Goal: Book appointment/travel/reservation

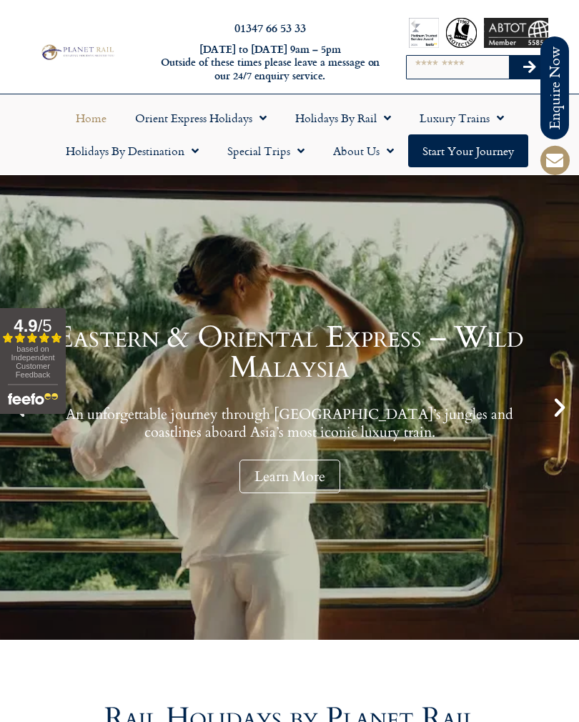
click at [382, 119] on span "Menu" at bounding box center [383, 118] width 14 height 26
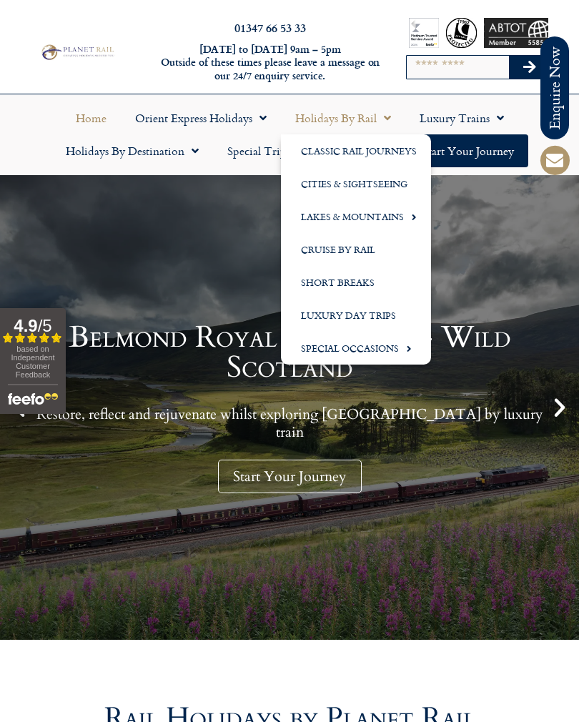
click at [401, 222] on link "Lakes & Mountains" at bounding box center [356, 216] width 150 height 33
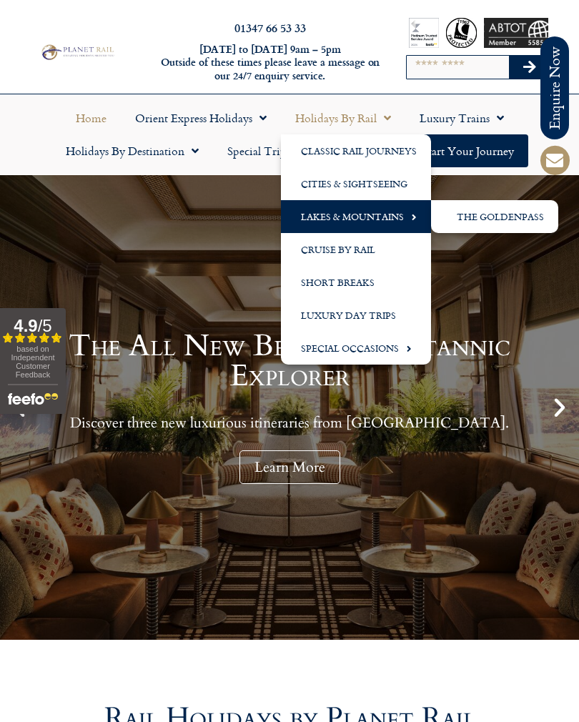
click at [375, 177] on link "Cities & Sightseeing" at bounding box center [356, 183] width 150 height 33
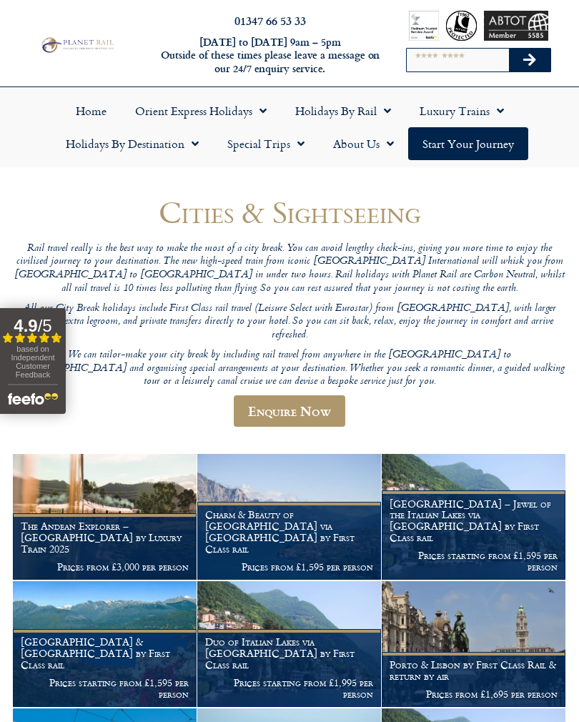
scroll to position [4, 0]
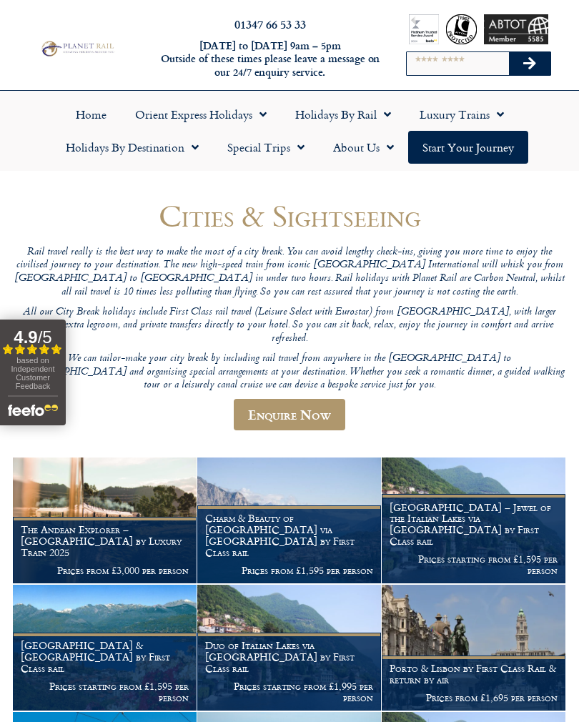
click at [193, 153] on span "Menu" at bounding box center [191, 147] width 14 height 26
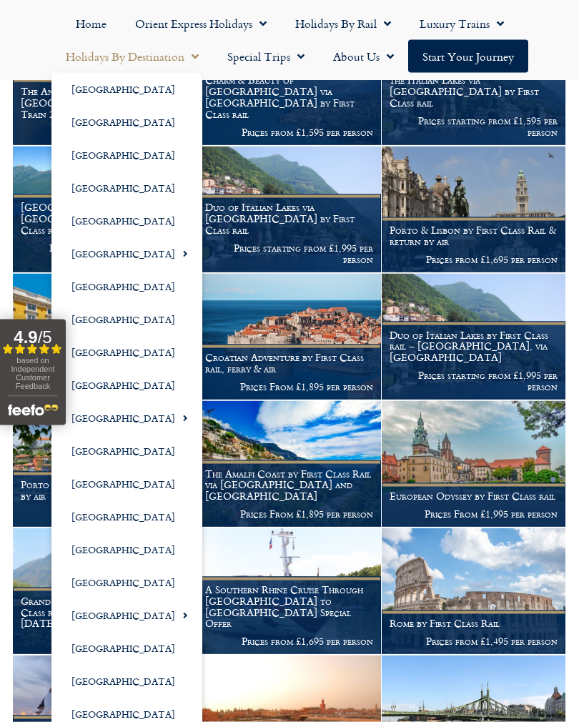
scroll to position [443, 0]
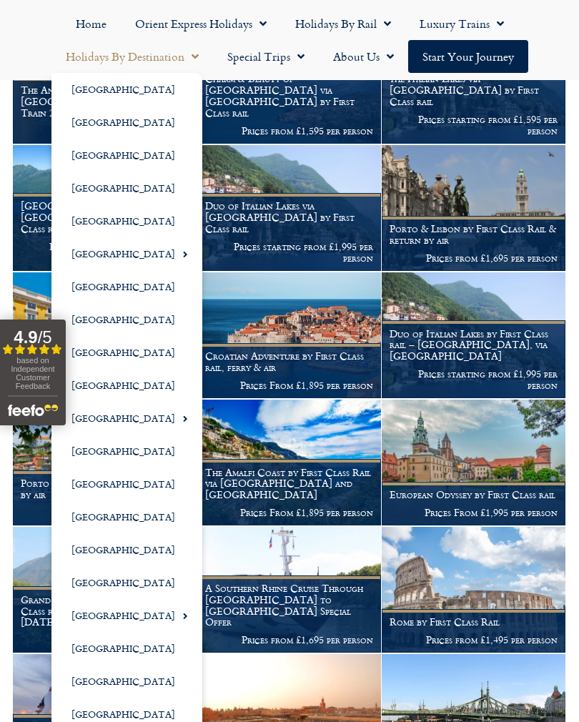
click at [197, 593] on figcaption "A Southern Rhine Cruise Through Germany to Switzerland Special Offer Prices fro…" at bounding box center [289, 614] width 184 height 78
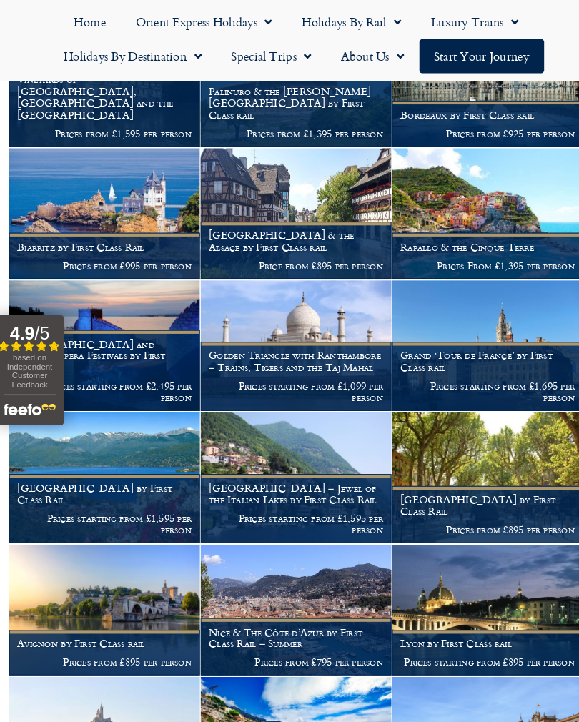
scroll to position [2499, 0]
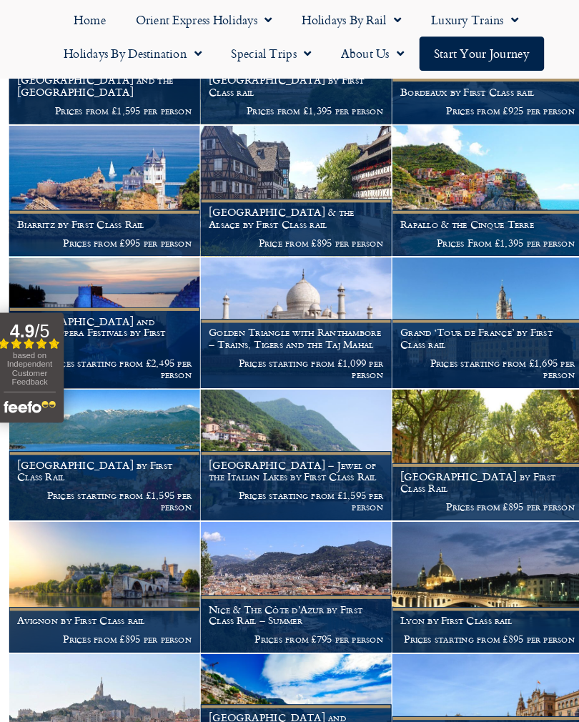
click at [275, 586] on h1 "Nice & The Côte d’Azur by First Class Rail – Summer" at bounding box center [289, 597] width 168 height 23
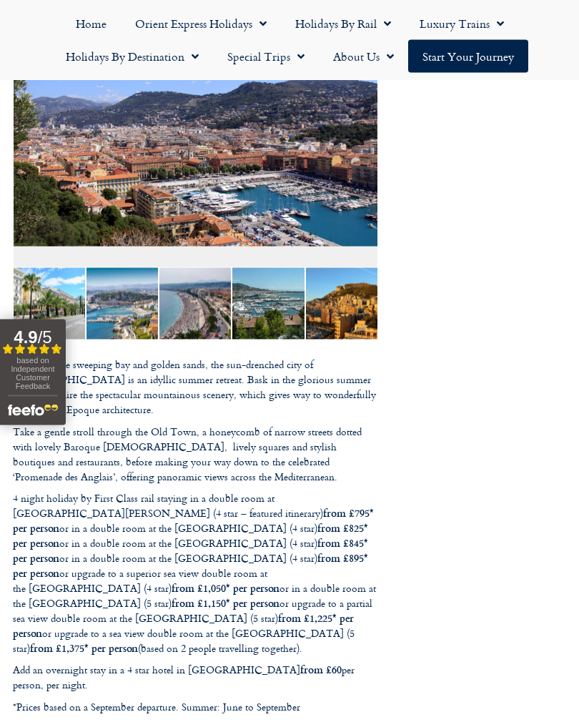
scroll to position [441, 0]
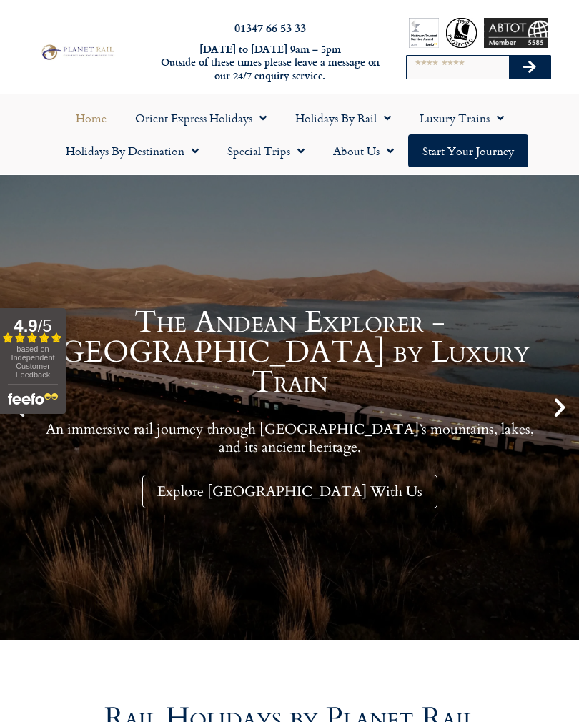
click at [194, 165] on link "Holidays by Destination" at bounding box center [131, 150] width 161 height 33
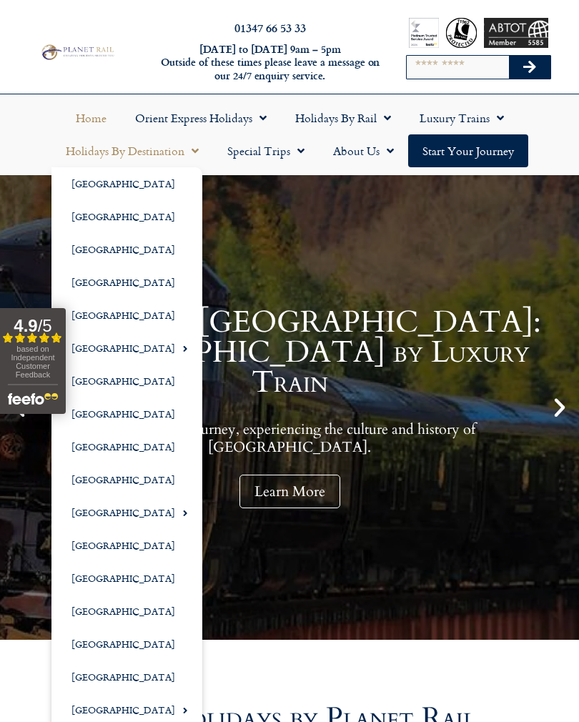
click at [175, 346] on span "Menu" at bounding box center [181, 348] width 13 height 24
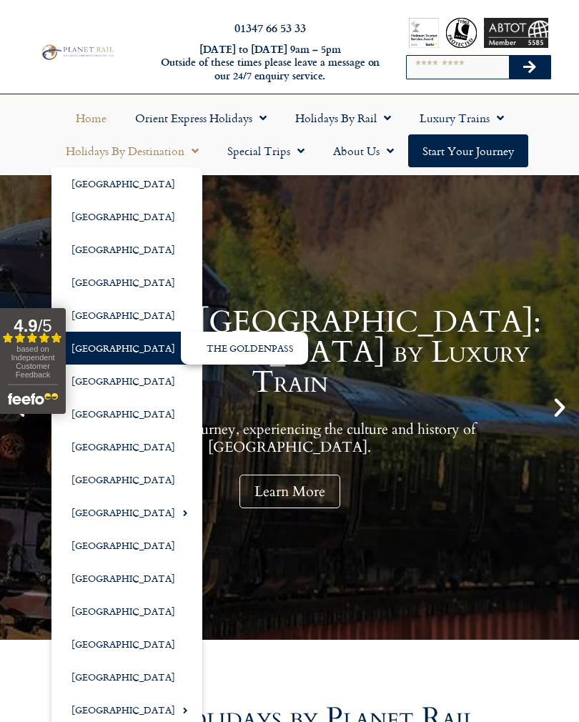
click at [133, 352] on link "[GEOGRAPHIC_DATA]" at bounding box center [126, 347] width 151 height 33
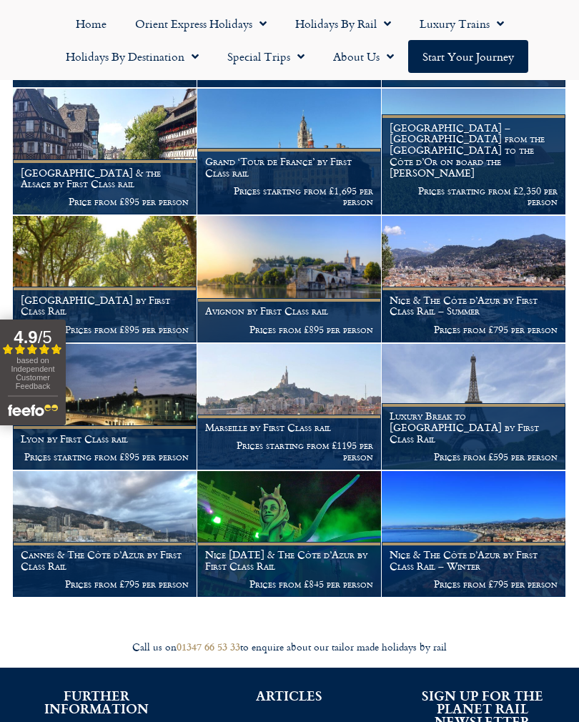
scroll to position [922, 0]
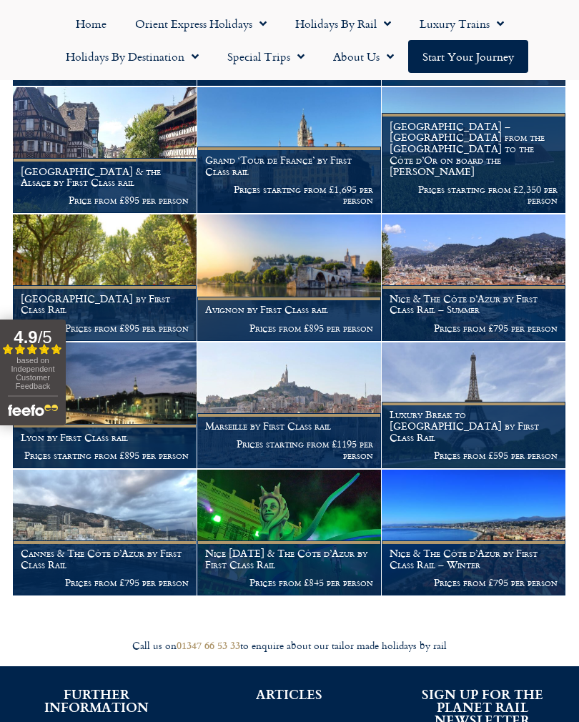
click at [124, 547] on h1 "Cannes & The Côte d’Azur by First Class Rail" at bounding box center [105, 558] width 168 height 23
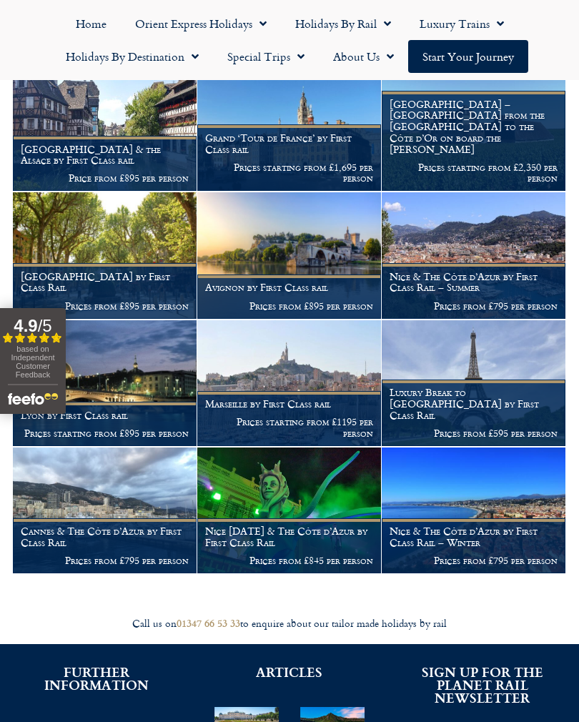
click at [154, 271] on figcaption "[GEOGRAPHIC_DATA] by First Class Rail Prices from £895 per person" at bounding box center [105, 290] width 184 height 55
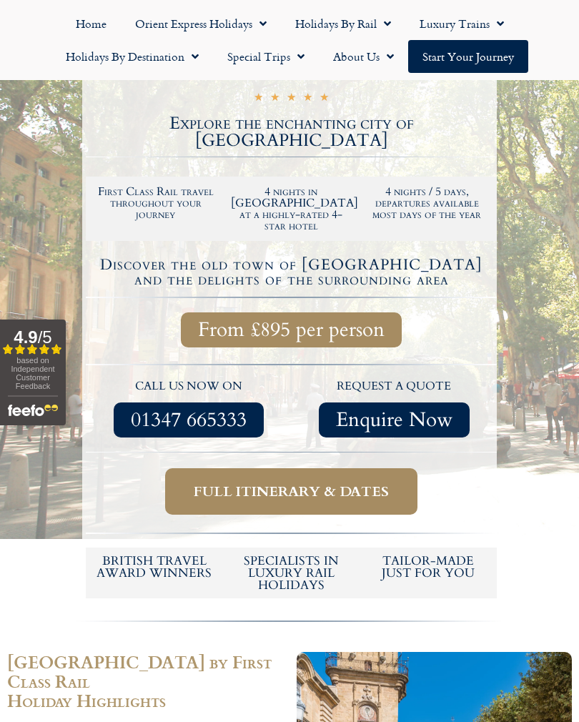
scroll to position [303, 0]
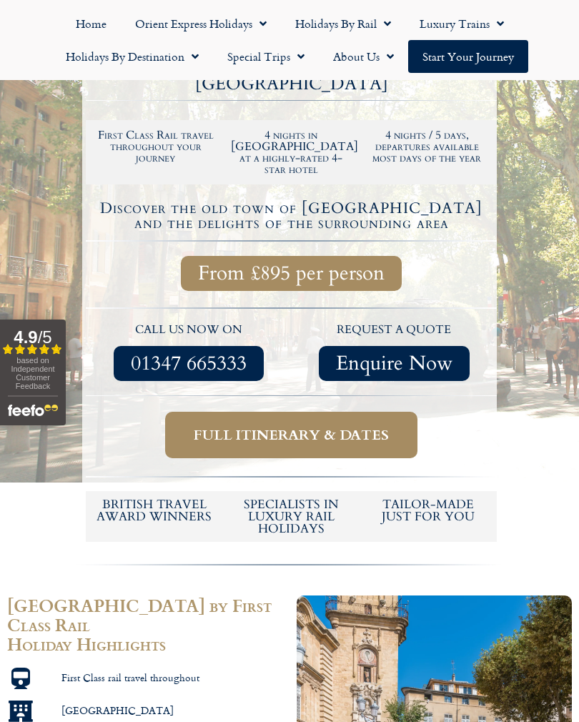
click at [305, 426] on span "Full itinerary & dates" at bounding box center [291, 435] width 195 height 18
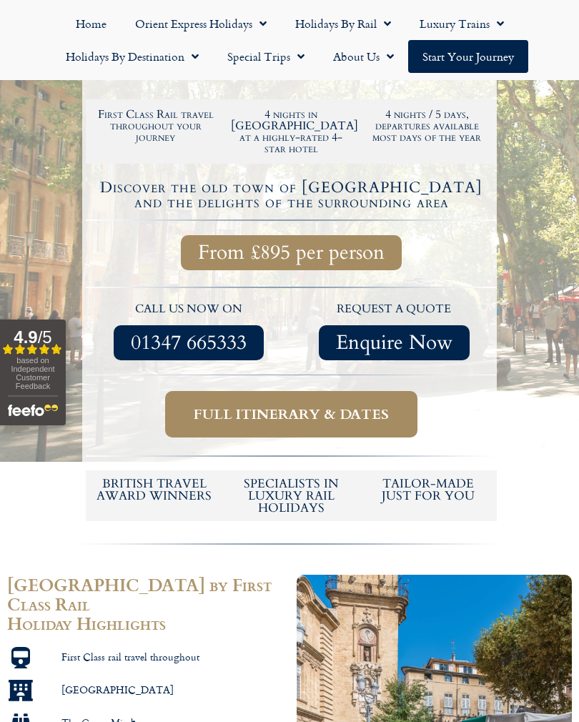
scroll to position [325, 0]
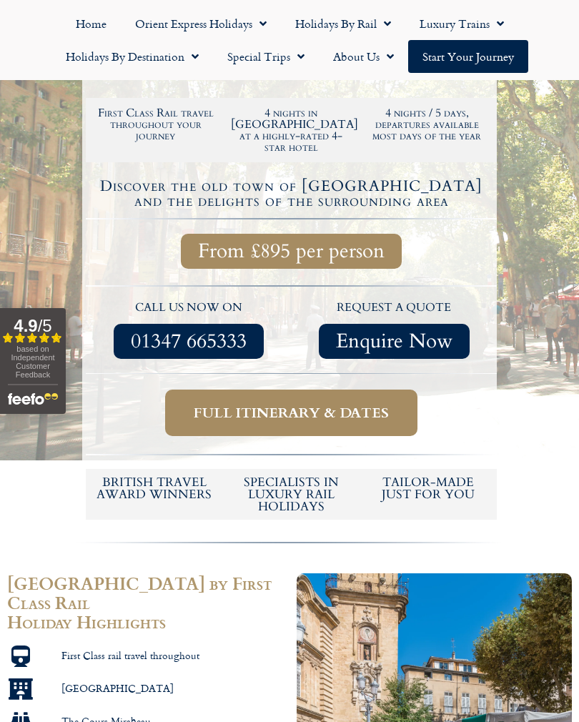
click at [304, 404] on span "Full itinerary & dates" at bounding box center [291, 413] width 195 height 18
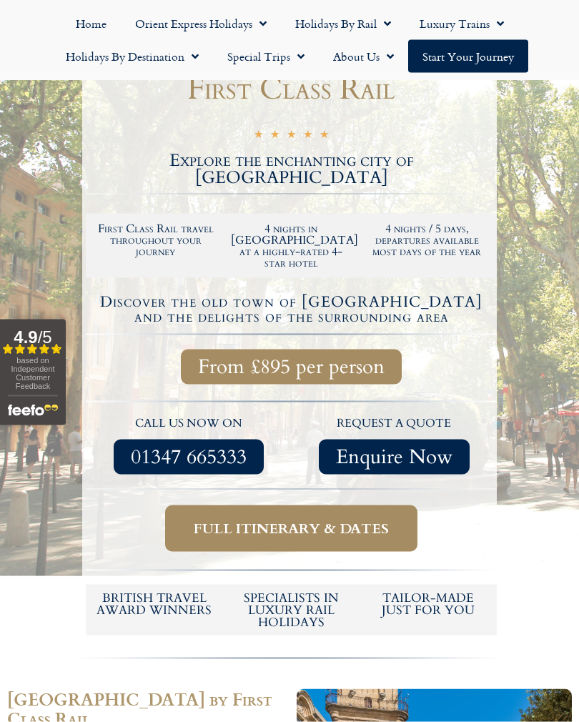
scroll to position [210, 0]
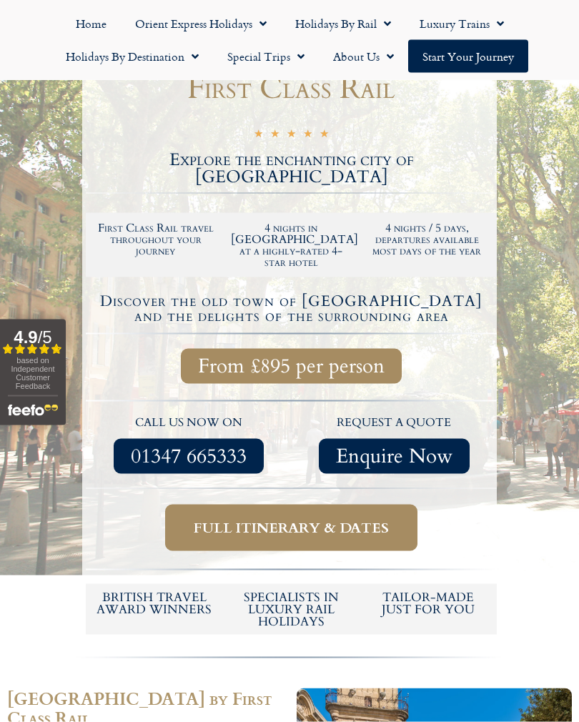
click at [300, 591] on h6 "Specialists in luxury rail holidays" at bounding box center [291, 609] width 123 height 36
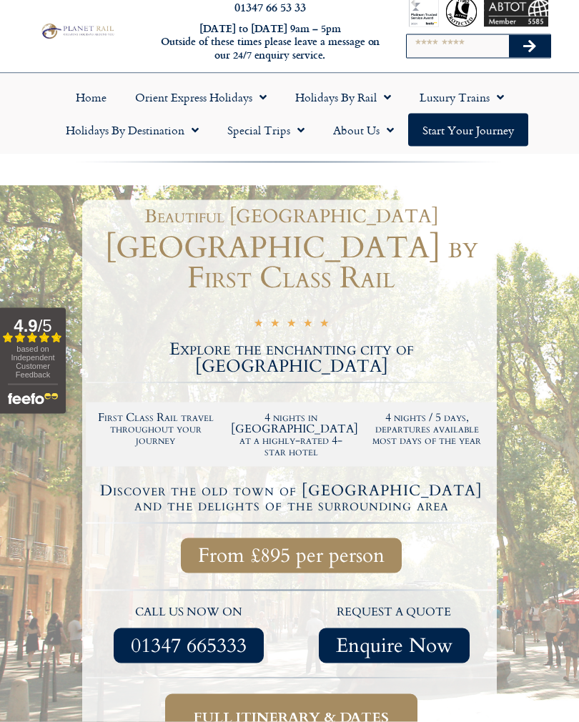
scroll to position [0, 0]
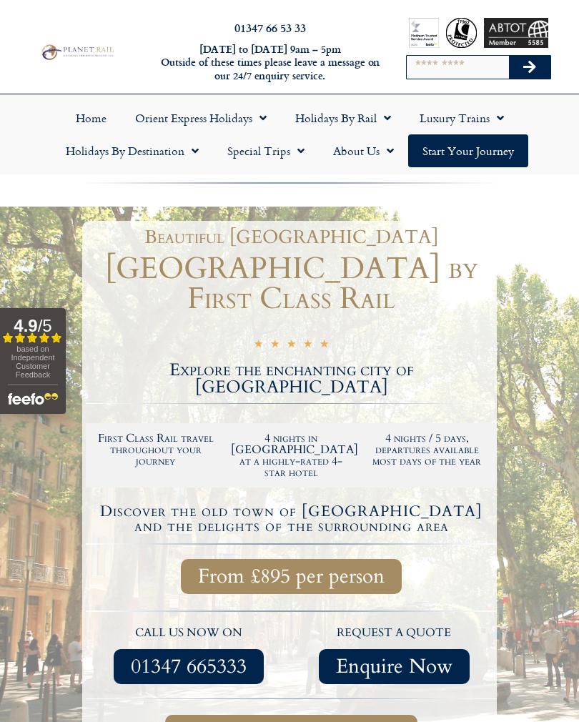
click at [499, 126] on span "Menu" at bounding box center [496, 118] width 14 height 26
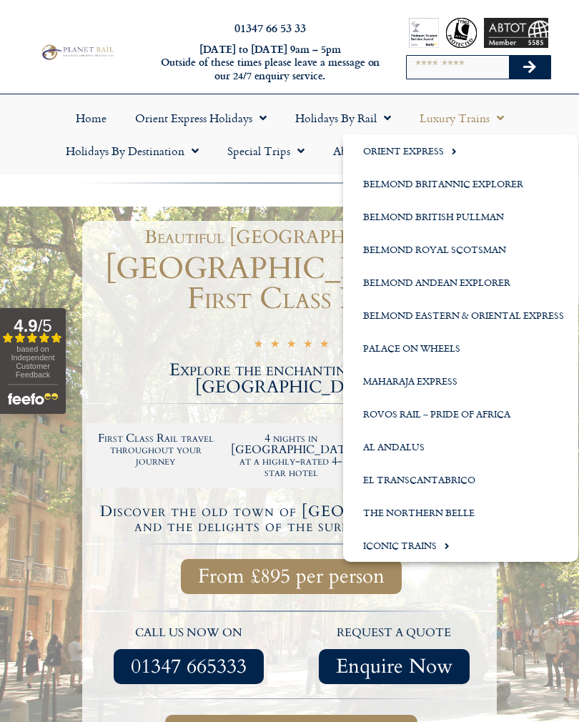
click at [429, 543] on link "Iconic Trains" at bounding box center [460, 545] width 235 height 33
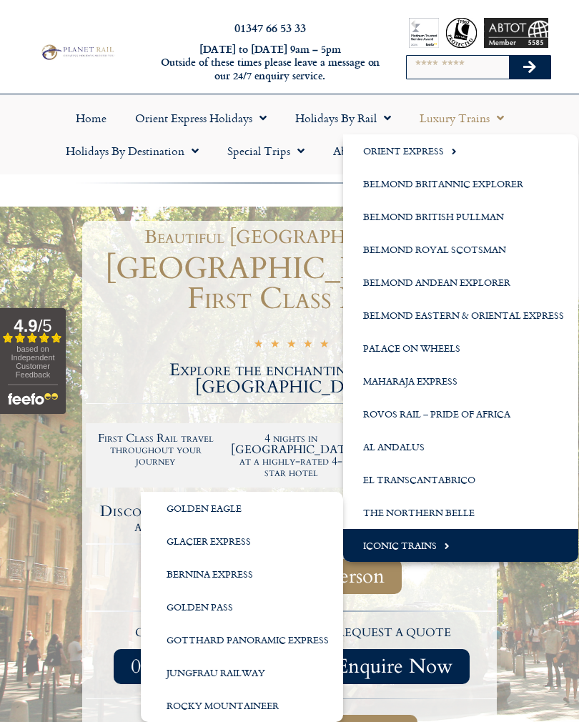
click at [235, 674] on link "Jungfrau Railway" at bounding box center [242, 672] width 202 height 33
